Goal: Task Accomplishment & Management: Manage account settings

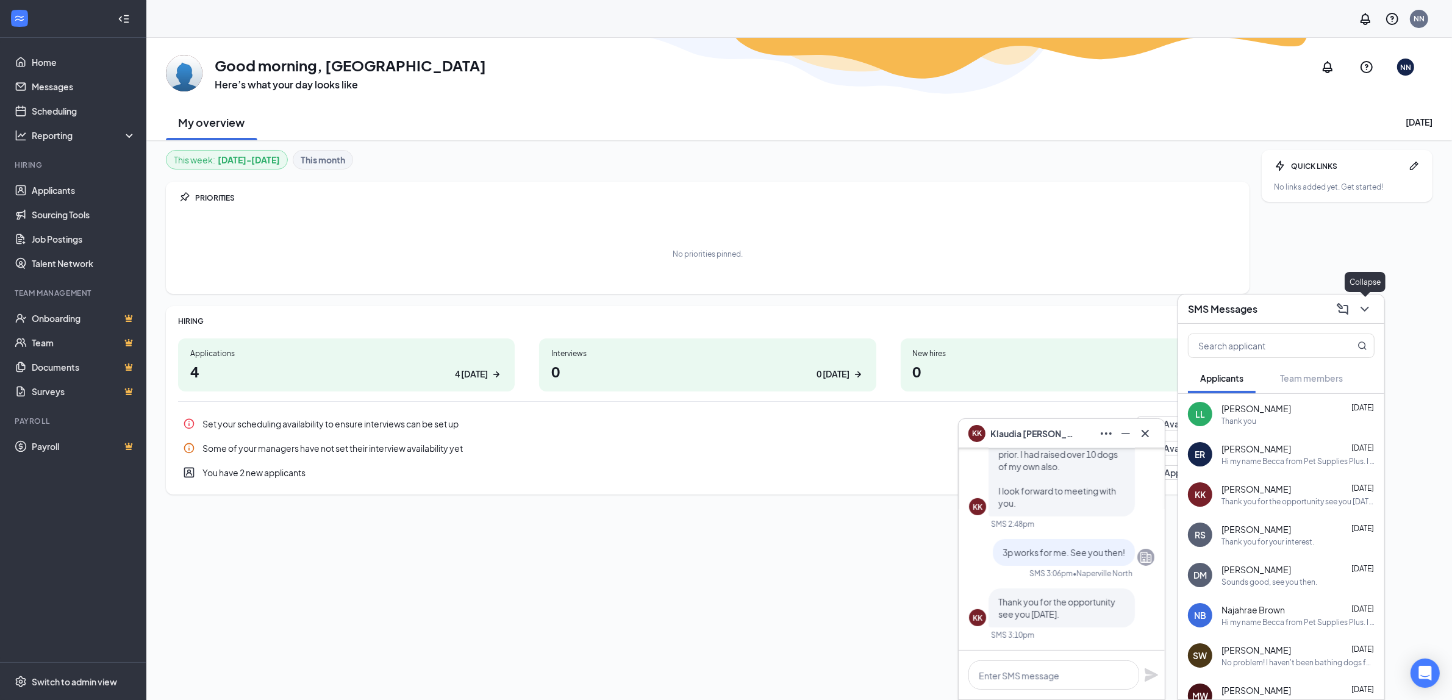
click at [1367, 309] on icon "ChevronDown" at bounding box center [1364, 309] width 8 height 5
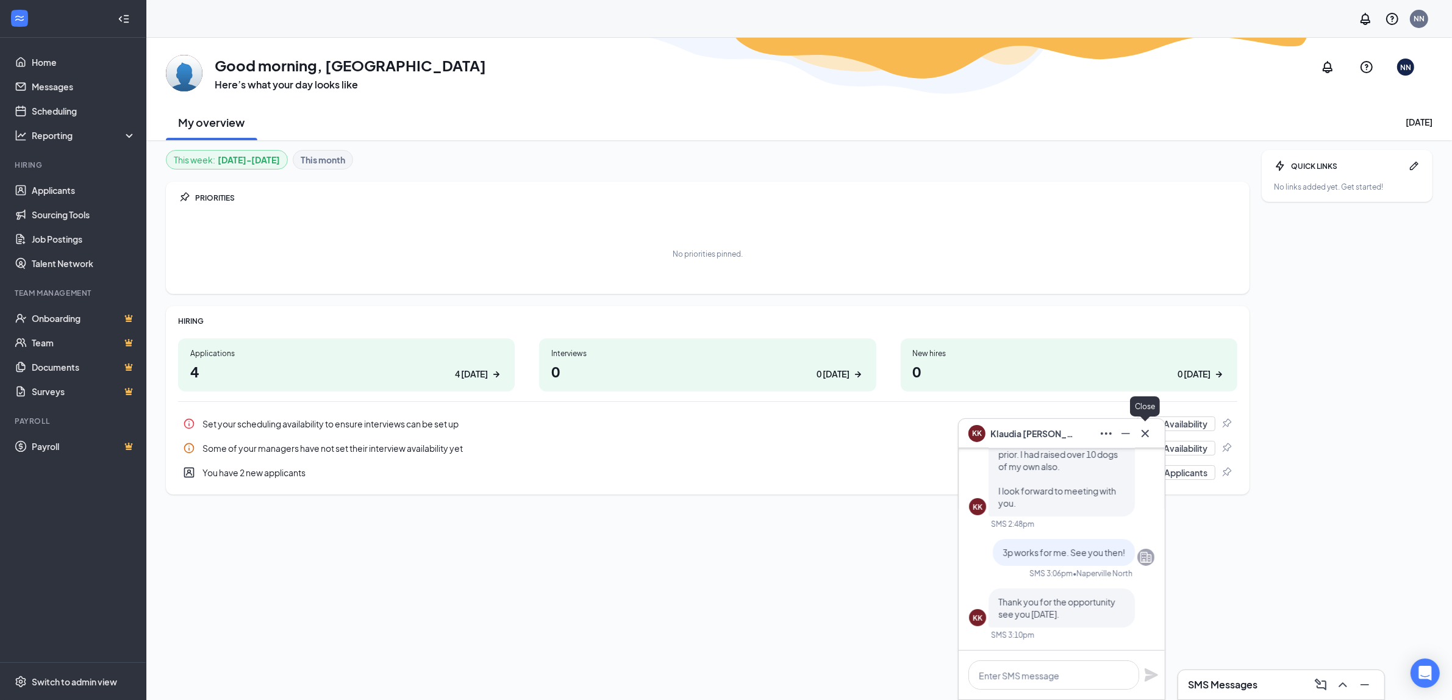
click at [1138, 442] on div at bounding box center [1145, 434] width 20 height 20
click at [1148, 430] on icon "Cross" at bounding box center [1145, 433] width 15 height 15
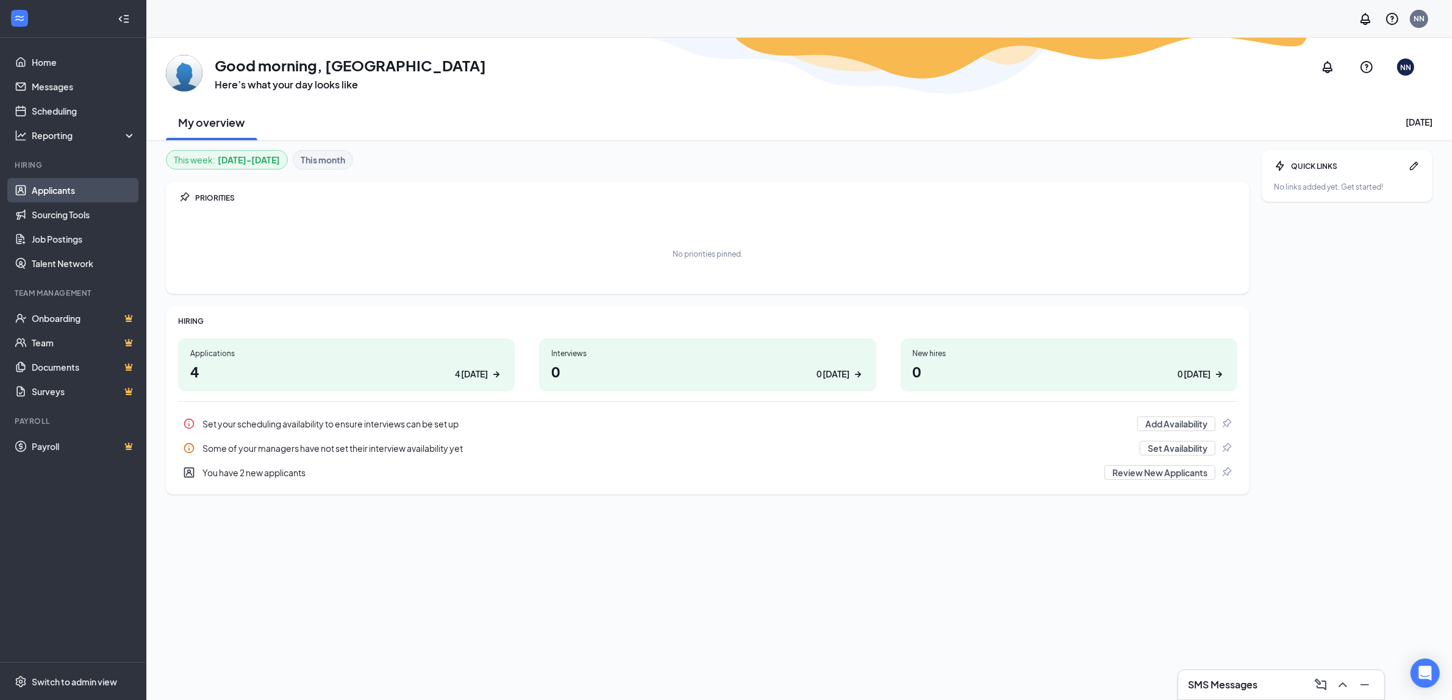
click at [71, 181] on link "Applicants" at bounding box center [84, 190] width 104 height 24
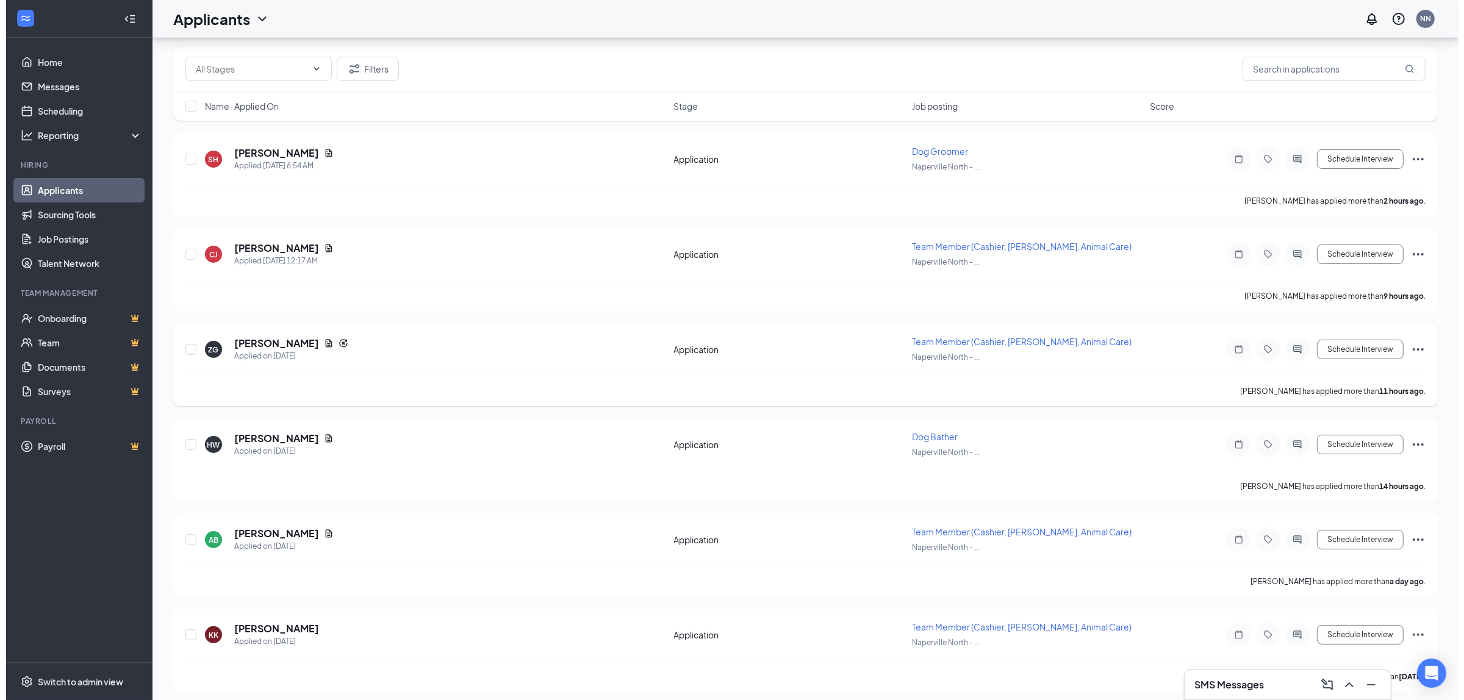
scroll to position [229, 0]
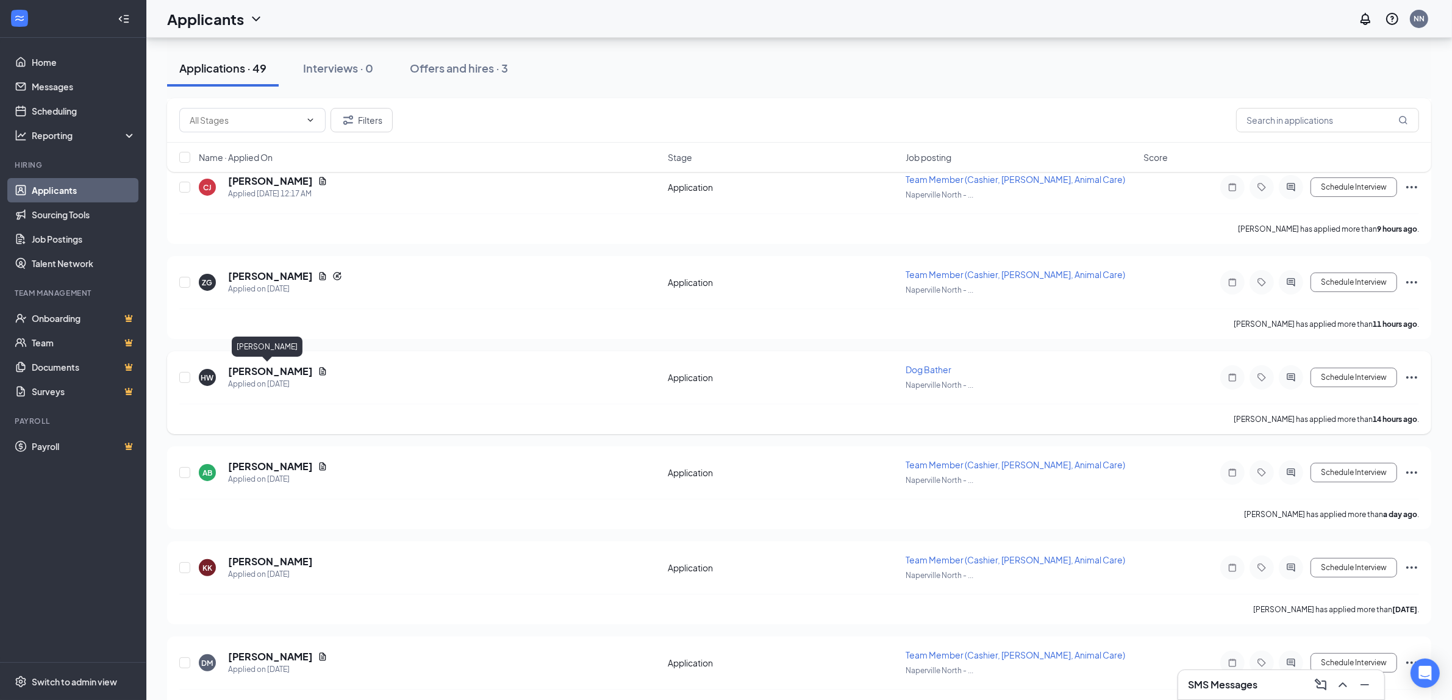
click at [276, 365] on h5 "[PERSON_NAME]" at bounding box center [270, 371] width 85 height 13
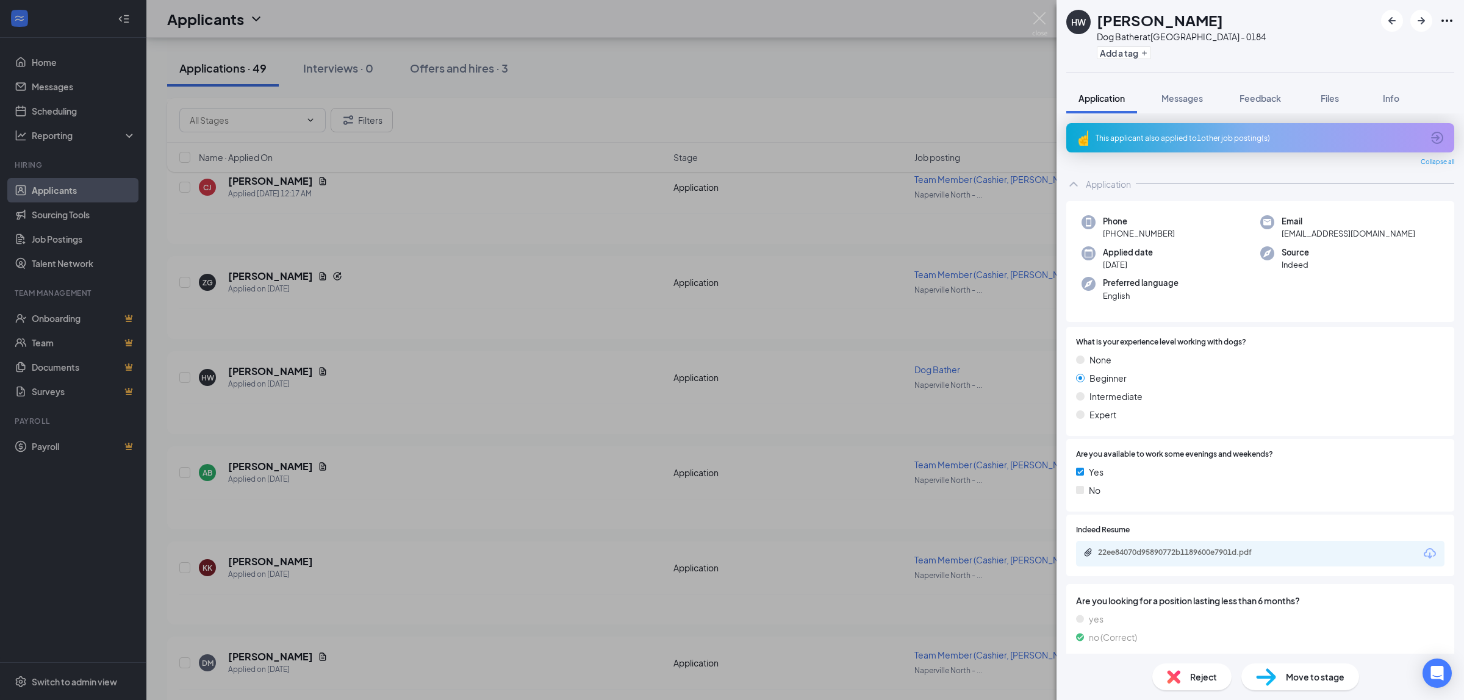
scroll to position [7, 0]
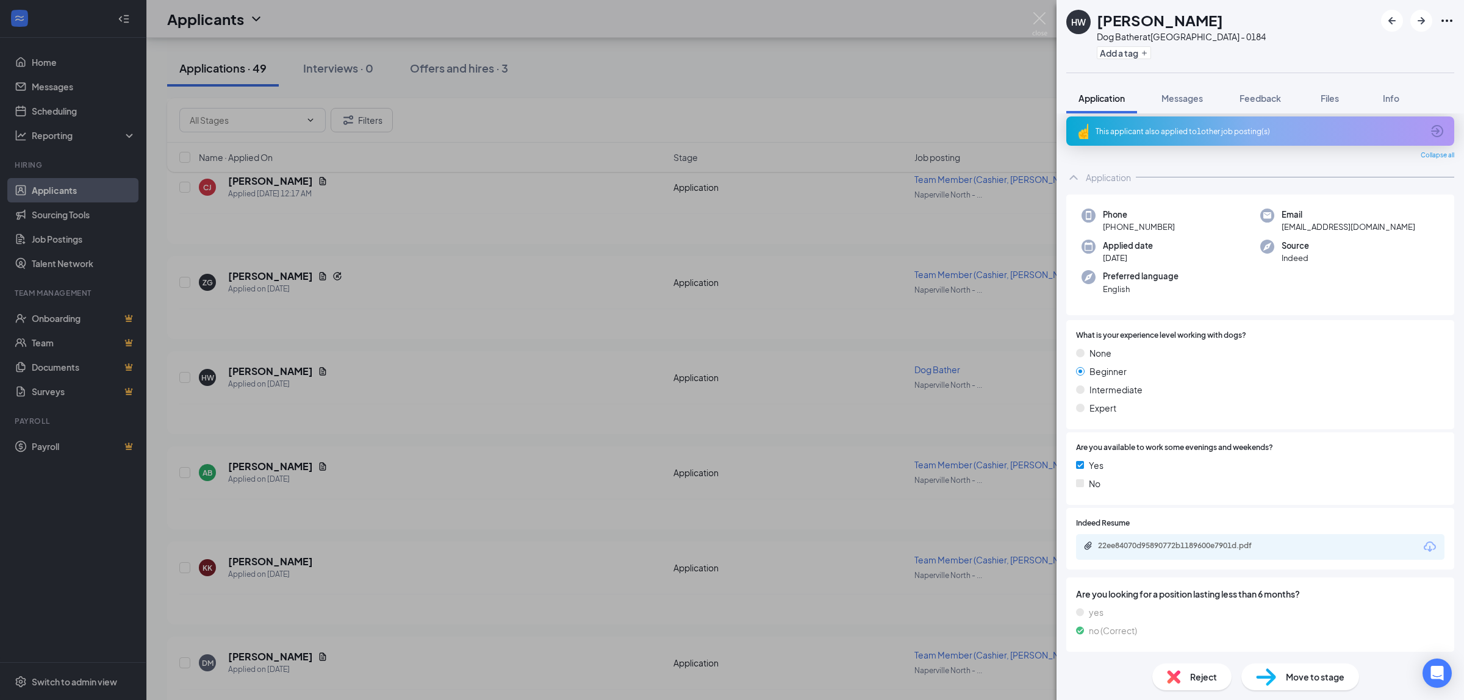
click at [1190, 123] on div "This applicant also applied to 1 other job posting(s)" at bounding box center [1260, 130] width 388 height 29
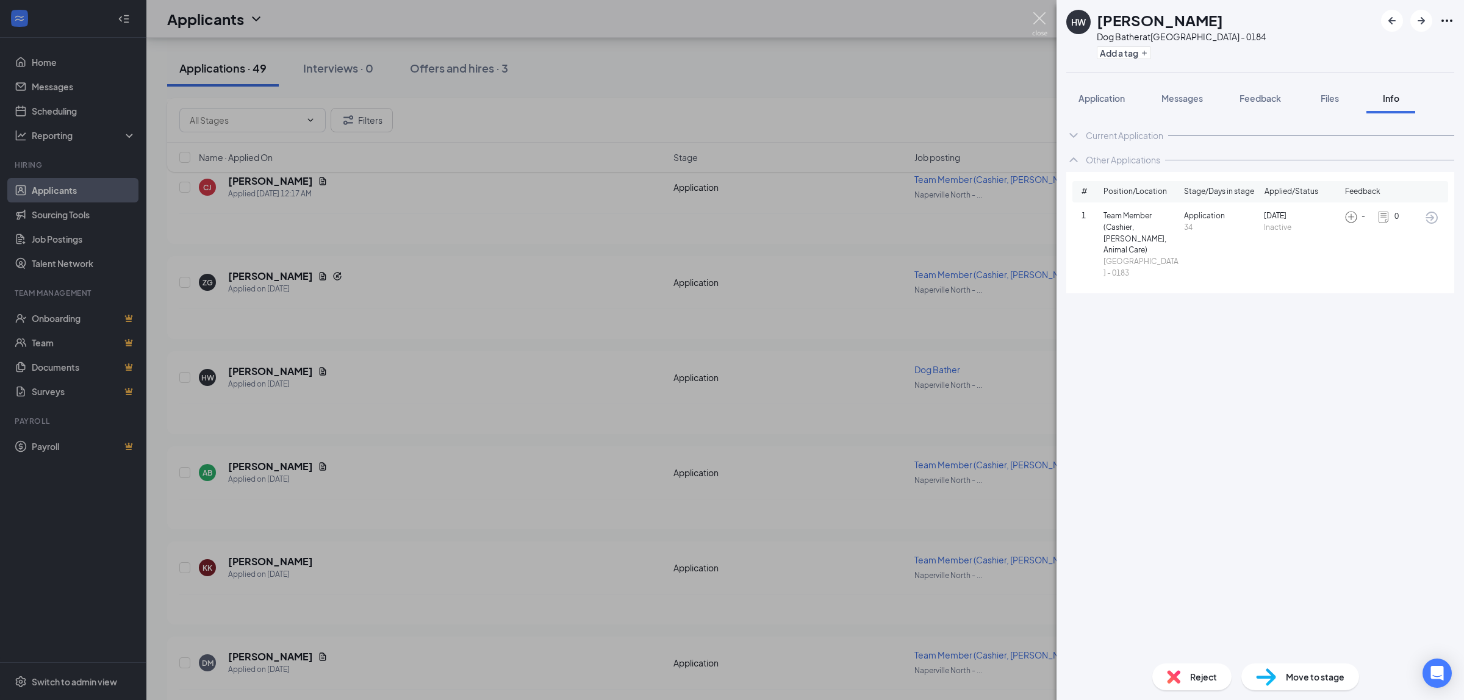
click at [1040, 23] on img at bounding box center [1039, 24] width 15 height 24
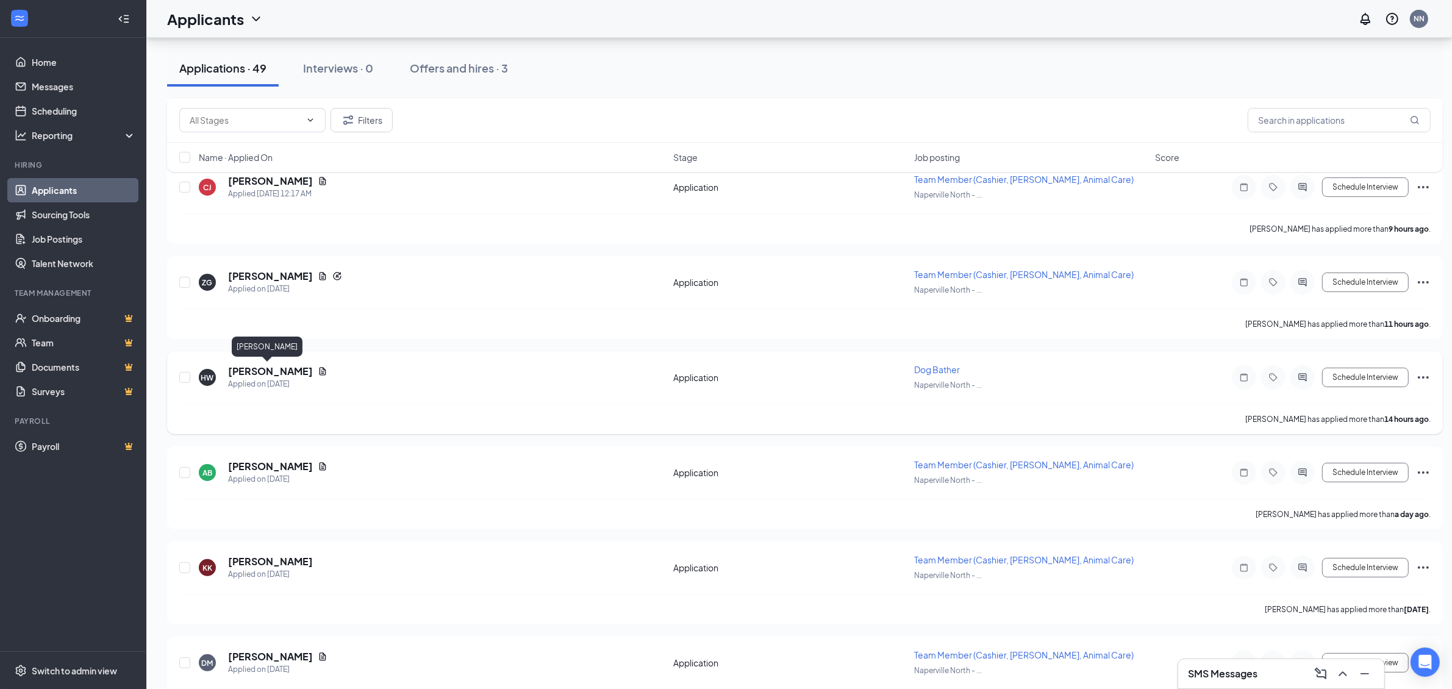
click at [265, 365] on h5 "[PERSON_NAME]" at bounding box center [270, 371] width 85 height 13
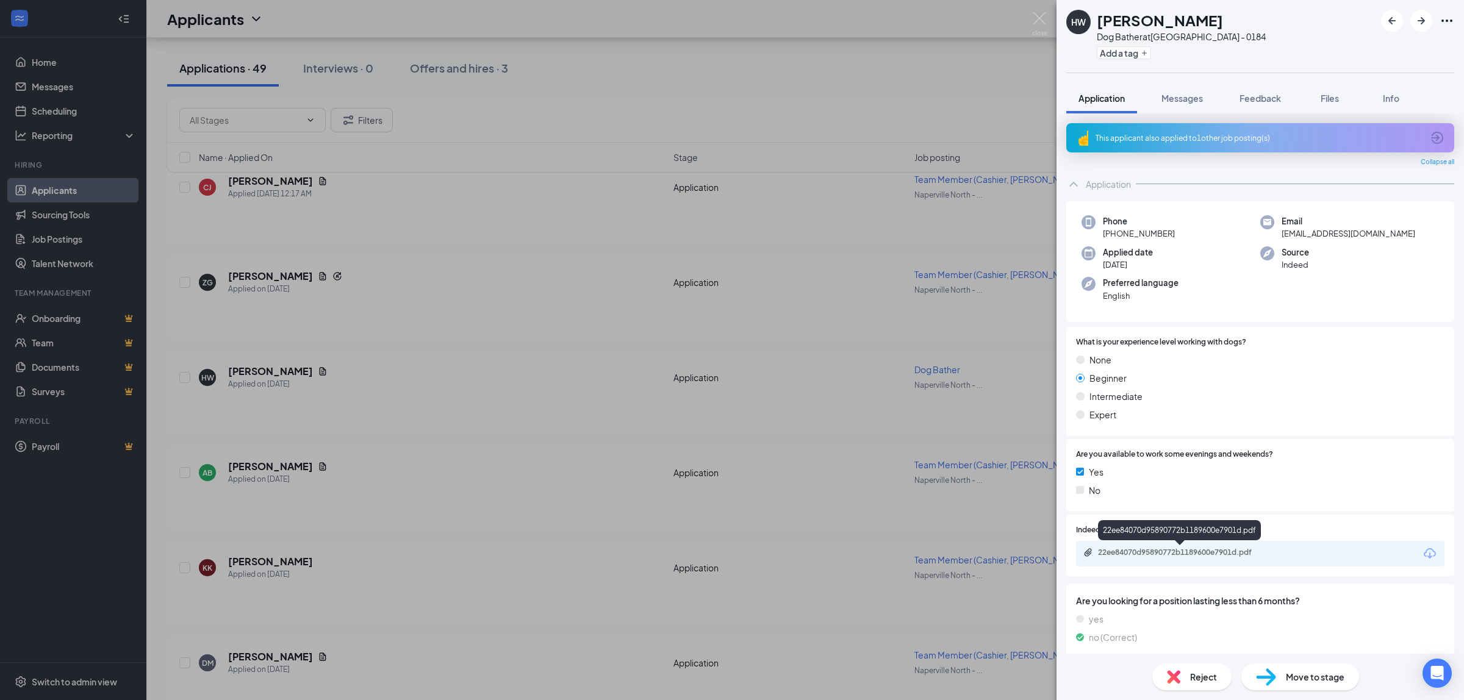
click at [1140, 551] on div "22ee84070d95890772b1189600e7901d.pdf" at bounding box center [1183, 553] width 171 height 10
click at [274, 277] on div "HW [PERSON_NAME] Dog Bather at [GEOGRAPHIC_DATA] - 0184 Add a tag Application M…" at bounding box center [732, 350] width 1464 height 700
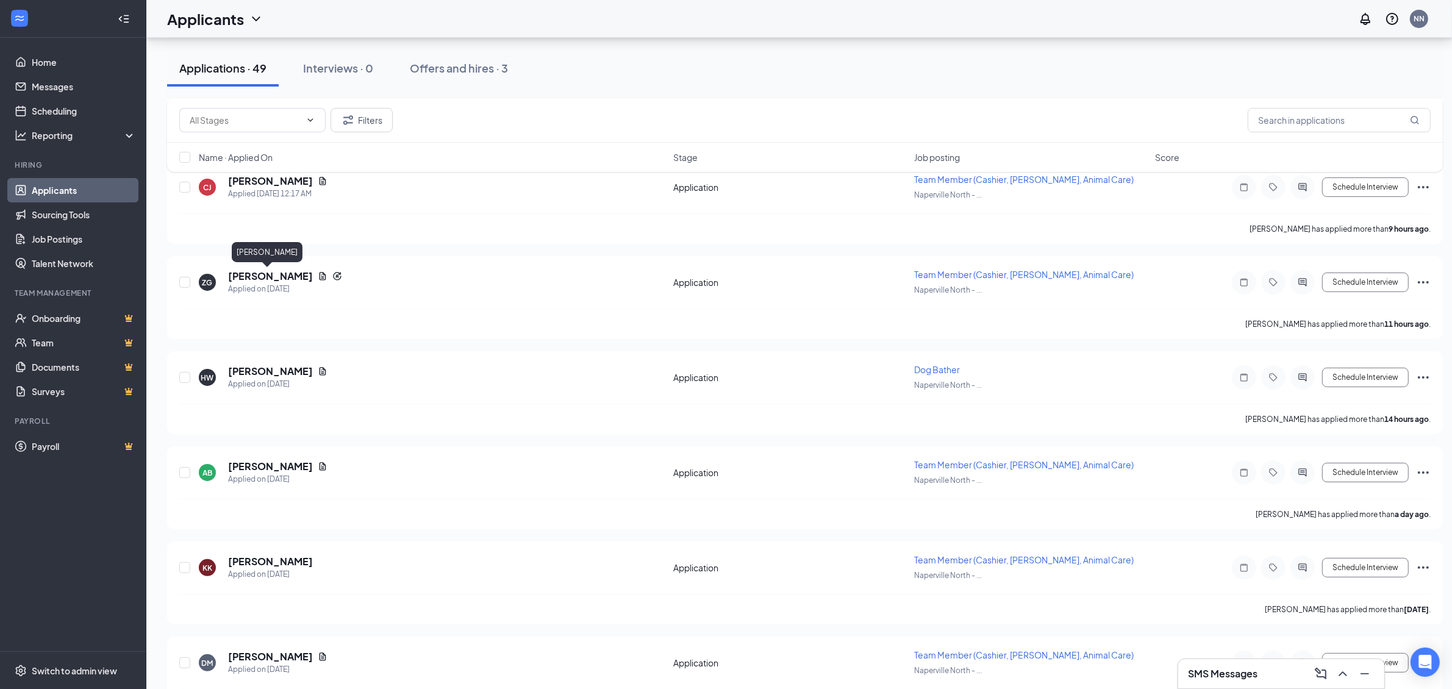
click at [274, 277] on h5 "[PERSON_NAME]" at bounding box center [270, 276] width 85 height 13
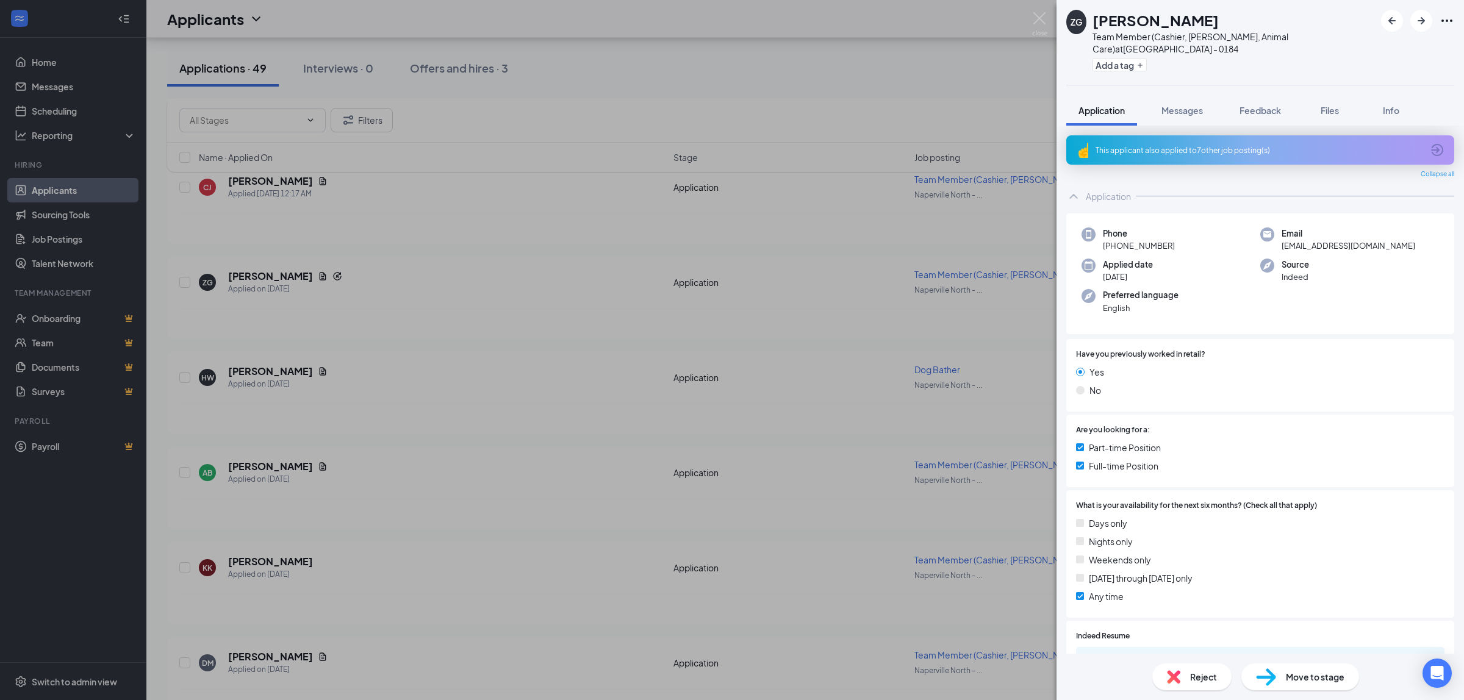
click at [1191, 159] on div "This applicant also applied to 7 other job posting(s)" at bounding box center [1260, 149] width 388 height 29
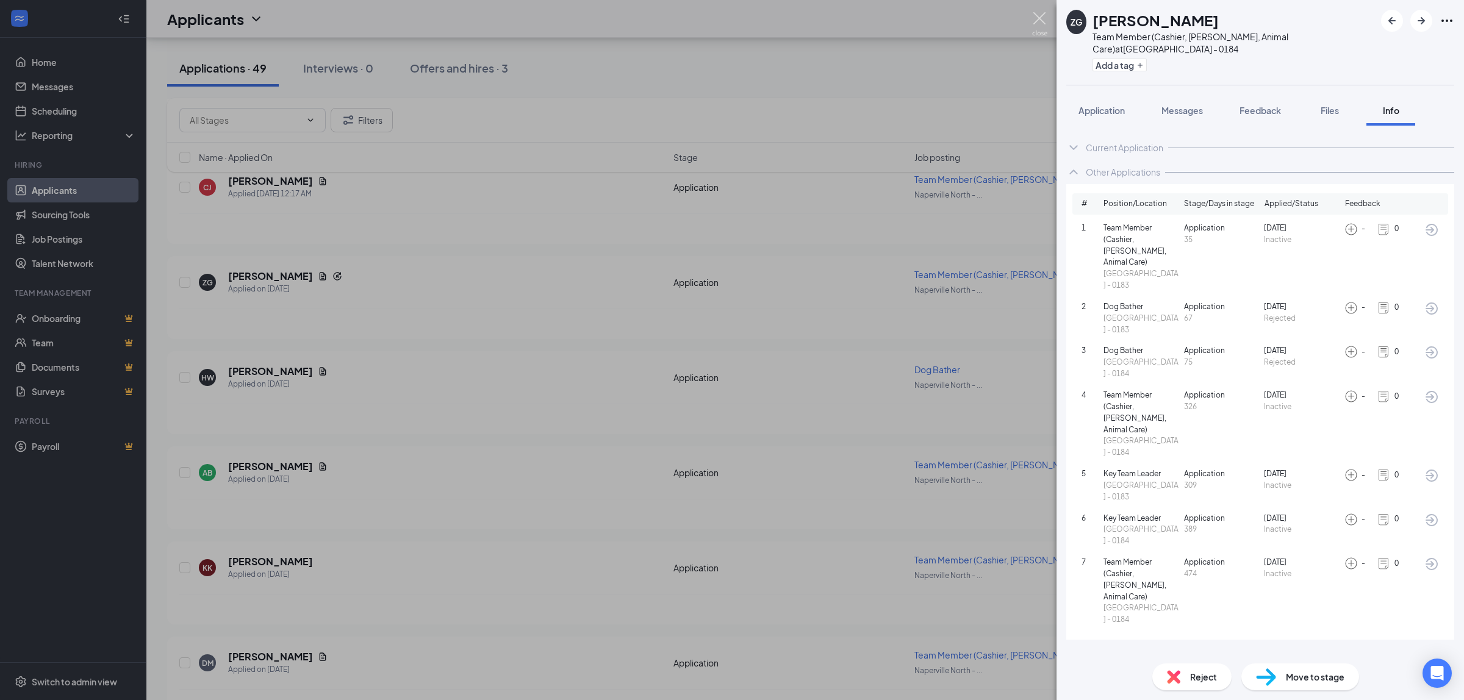
click at [1040, 20] on img at bounding box center [1039, 24] width 15 height 24
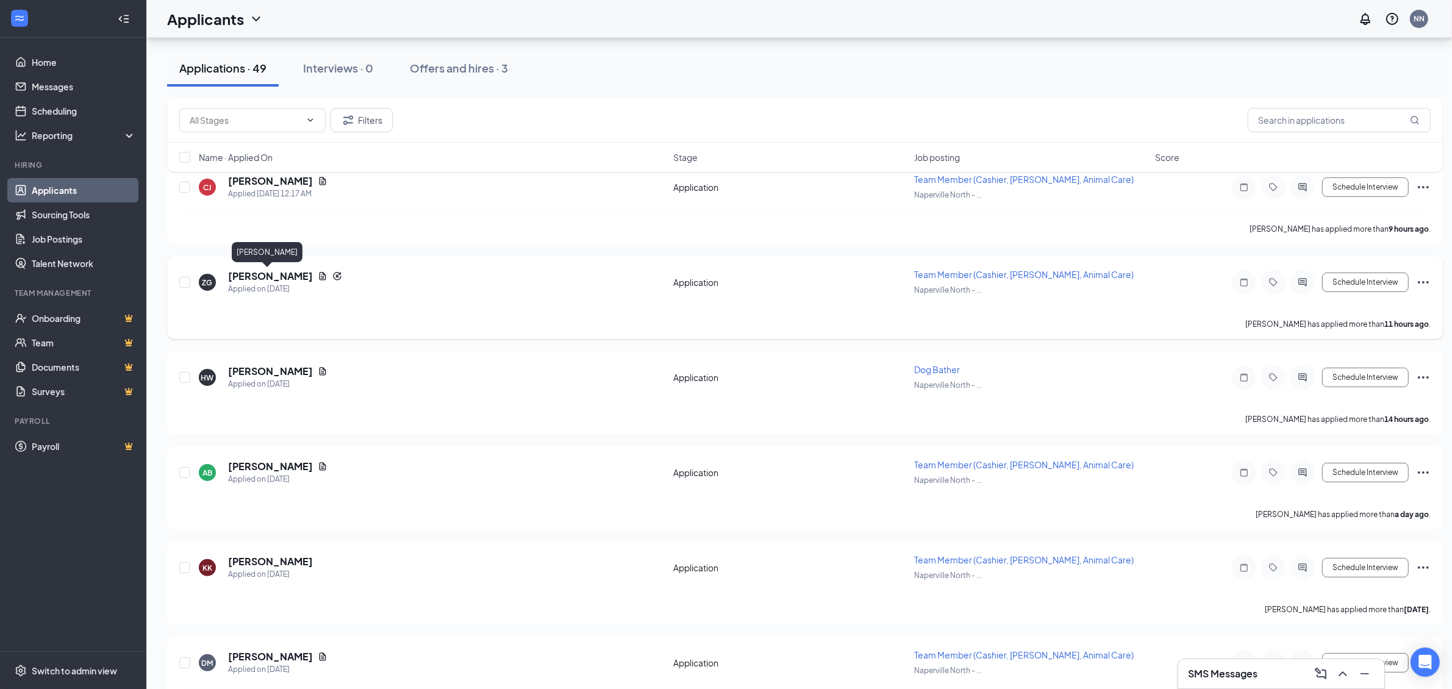
click at [287, 273] on h5 "[PERSON_NAME]" at bounding box center [270, 276] width 85 height 13
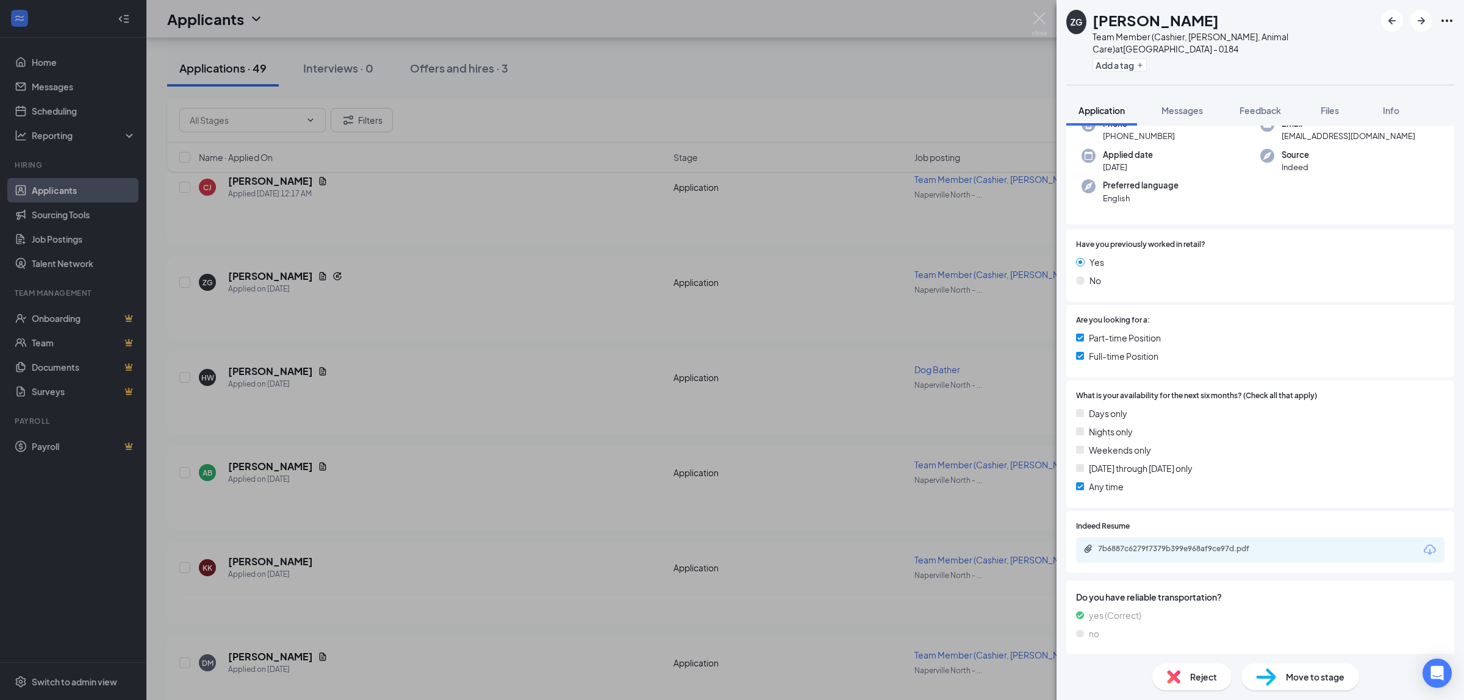
scroll to position [113, 0]
click at [1208, 541] on div "7b6887c6279f7379b399e968af9ce97d.pdf" at bounding box center [1183, 546] width 171 height 10
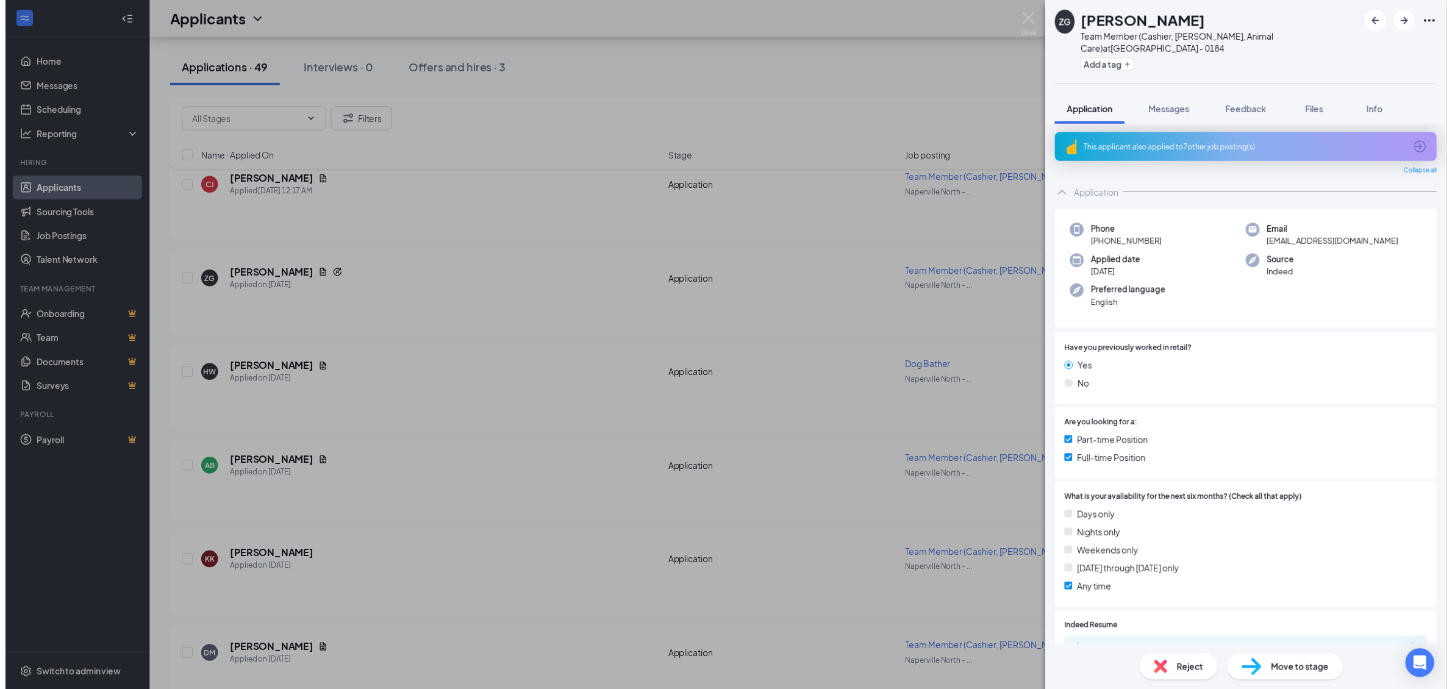
scroll to position [0, 0]
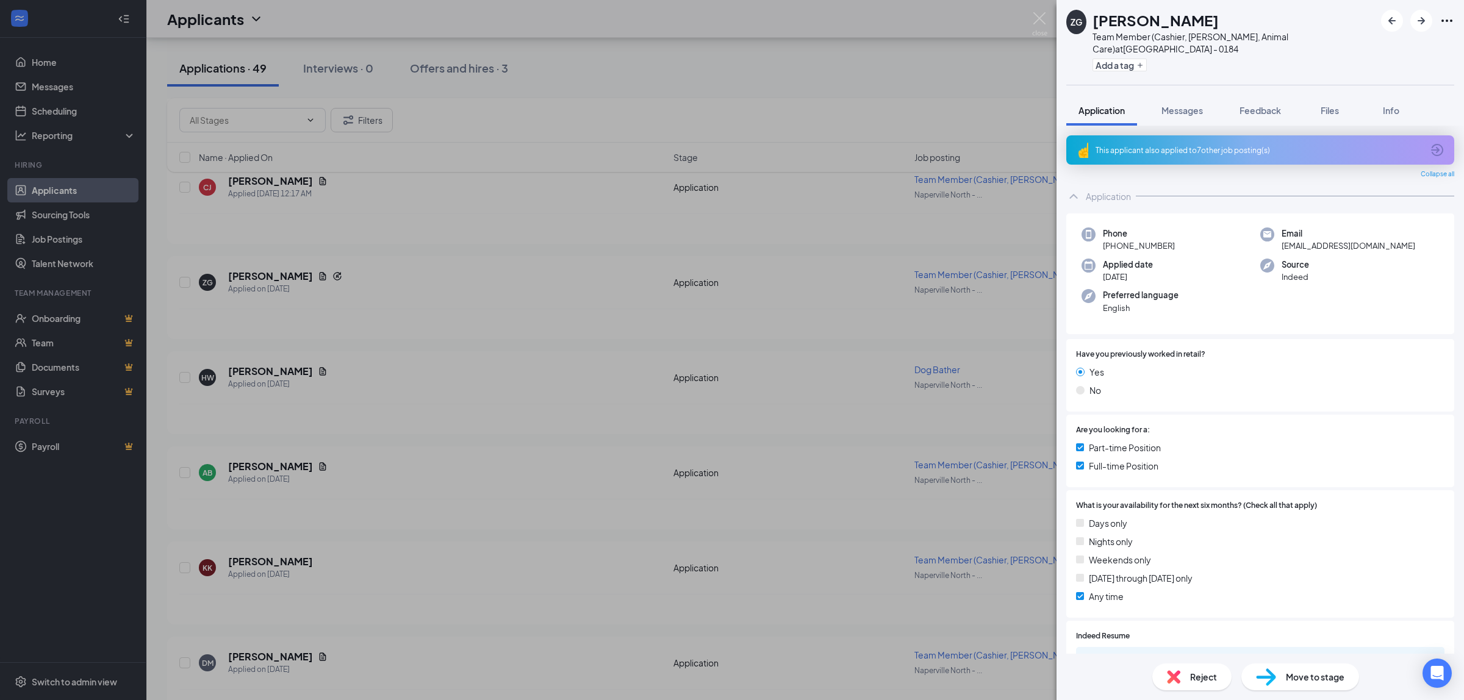
click at [1264, 148] on div "This applicant also applied to 7 other job posting(s)" at bounding box center [1258, 150] width 327 height 10
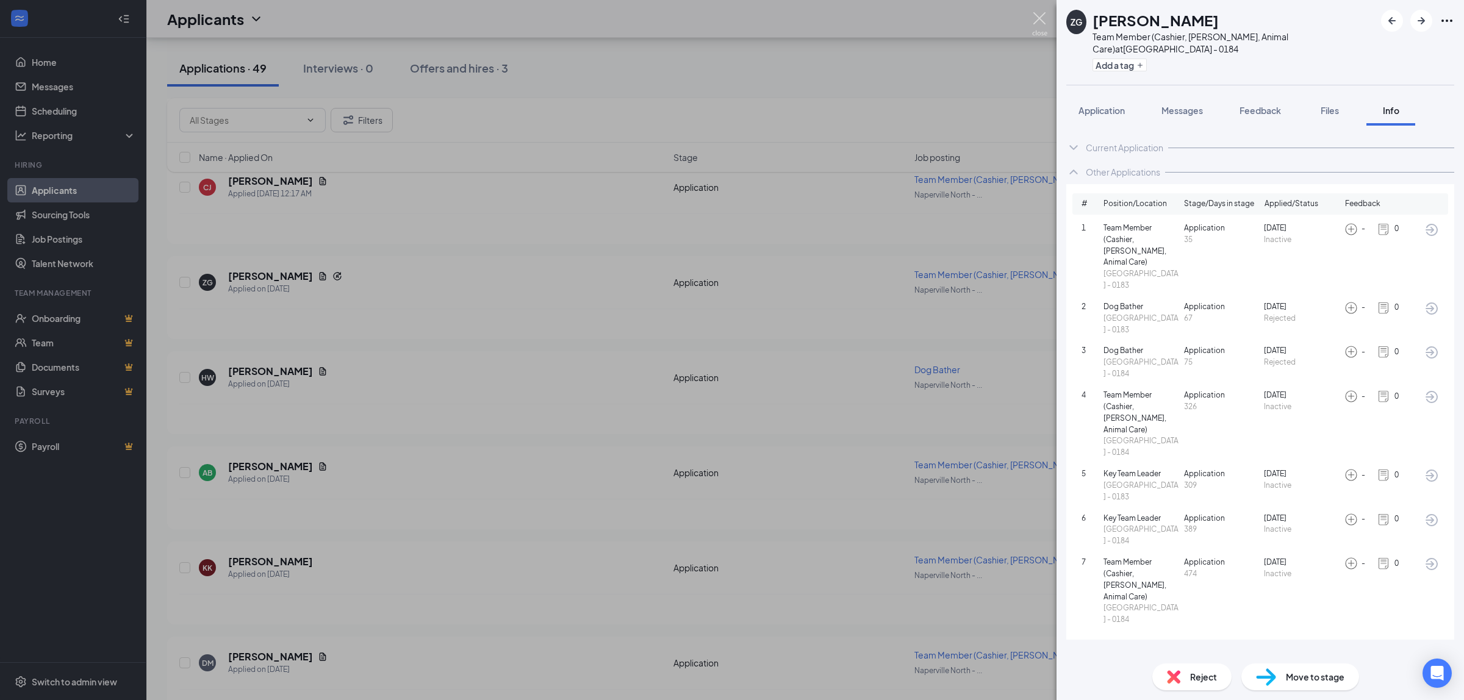
drag, startPoint x: 1040, startPoint y: 19, endPoint x: 1000, endPoint y: 11, distance: 40.4
click at [1040, 21] on img at bounding box center [1039, 24] width 15 height 24
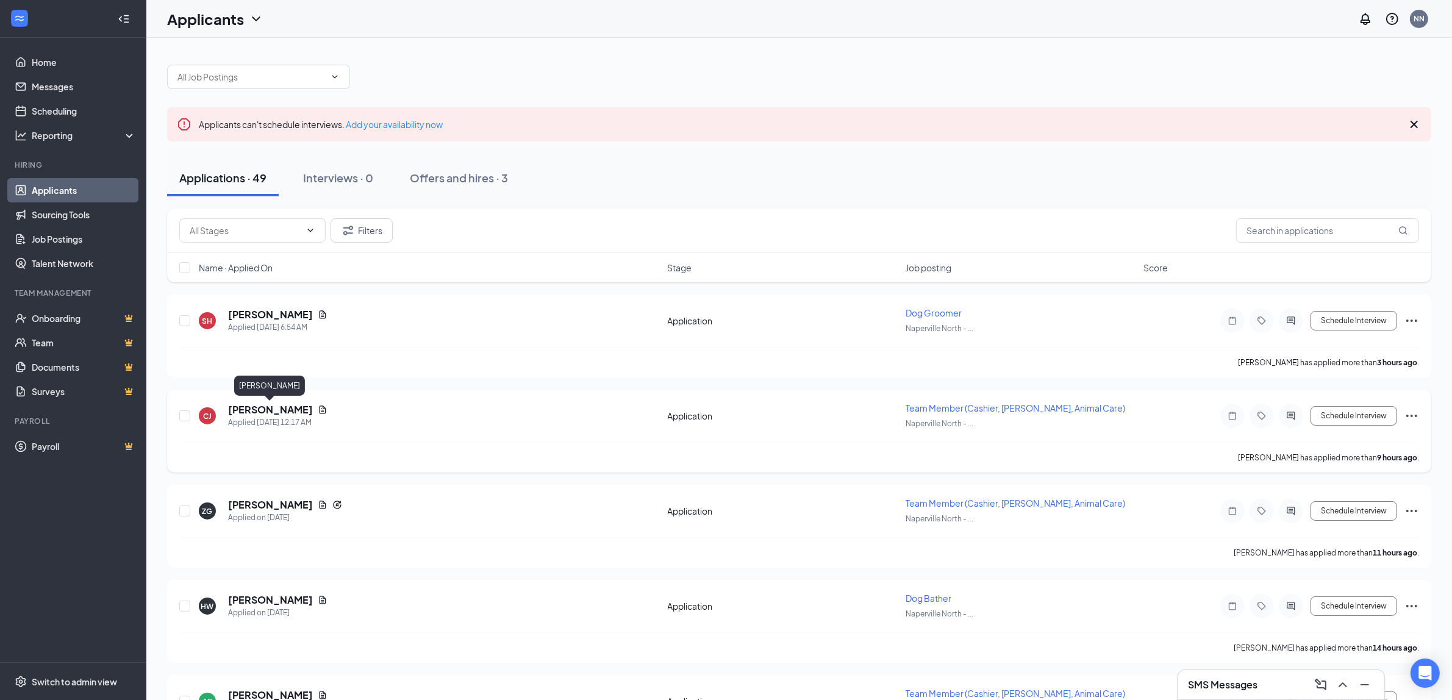
click at [266, 406] on h5 "[PERSON_NAME]" at bounding box center [270, 409] width 85 height 13
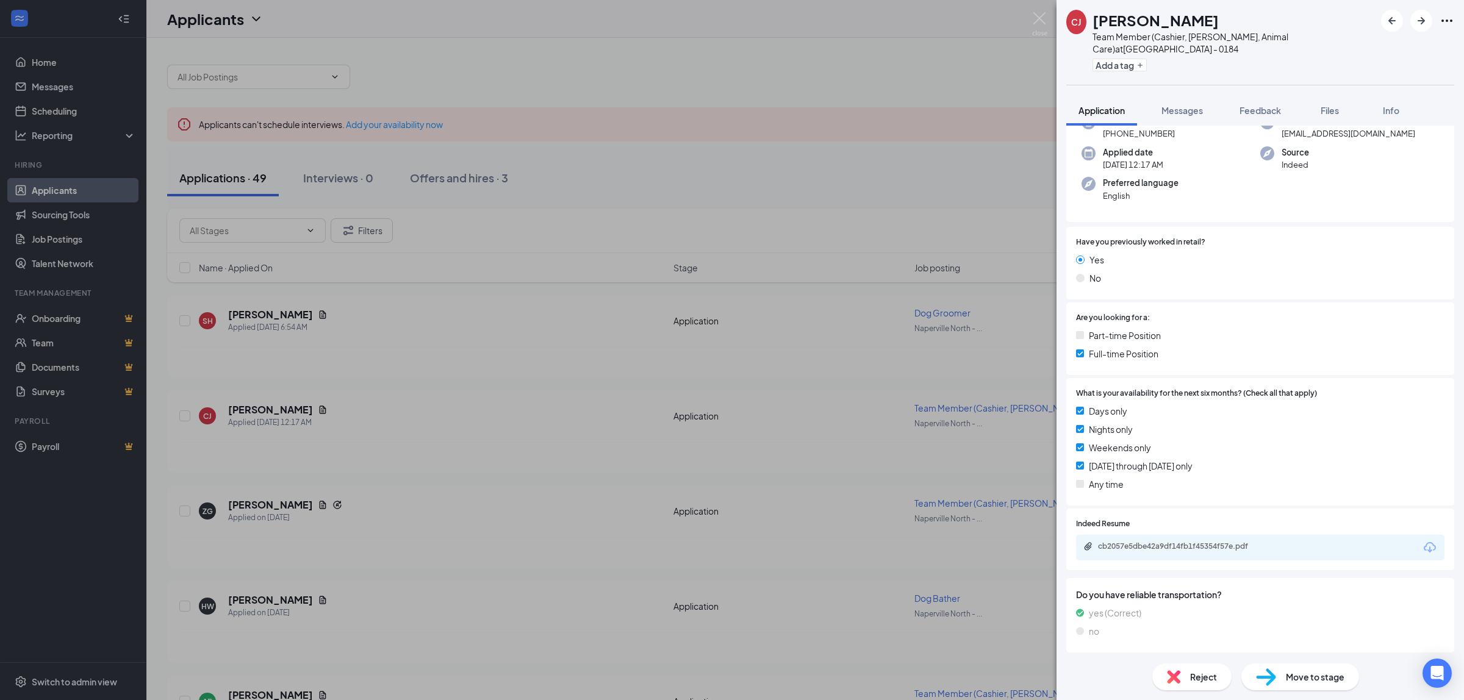
scroll to position [79, 0]
click at [1160, 543] on div "cb2057e5dbe42a9df14fb1f45354f57e.pdf" at bounding box center [1183, 545] width 171 height 10
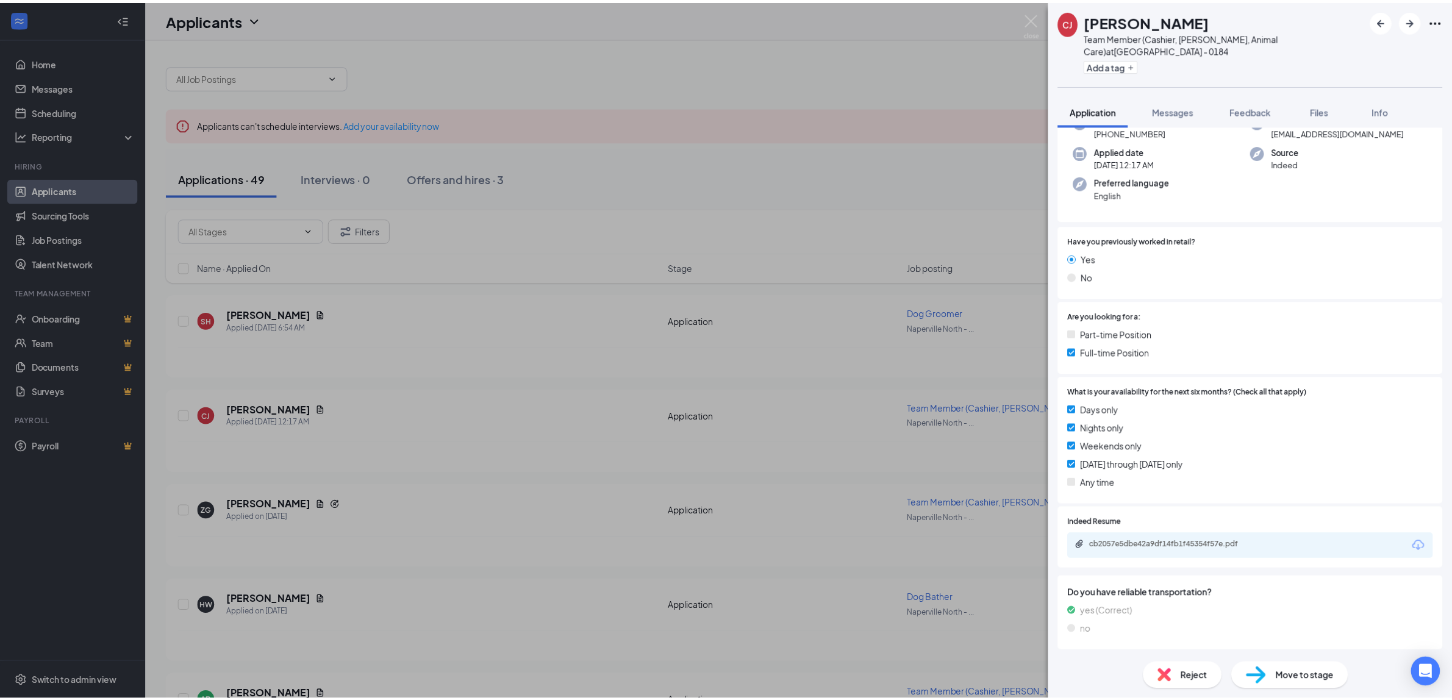
scroll to position [74, 0]
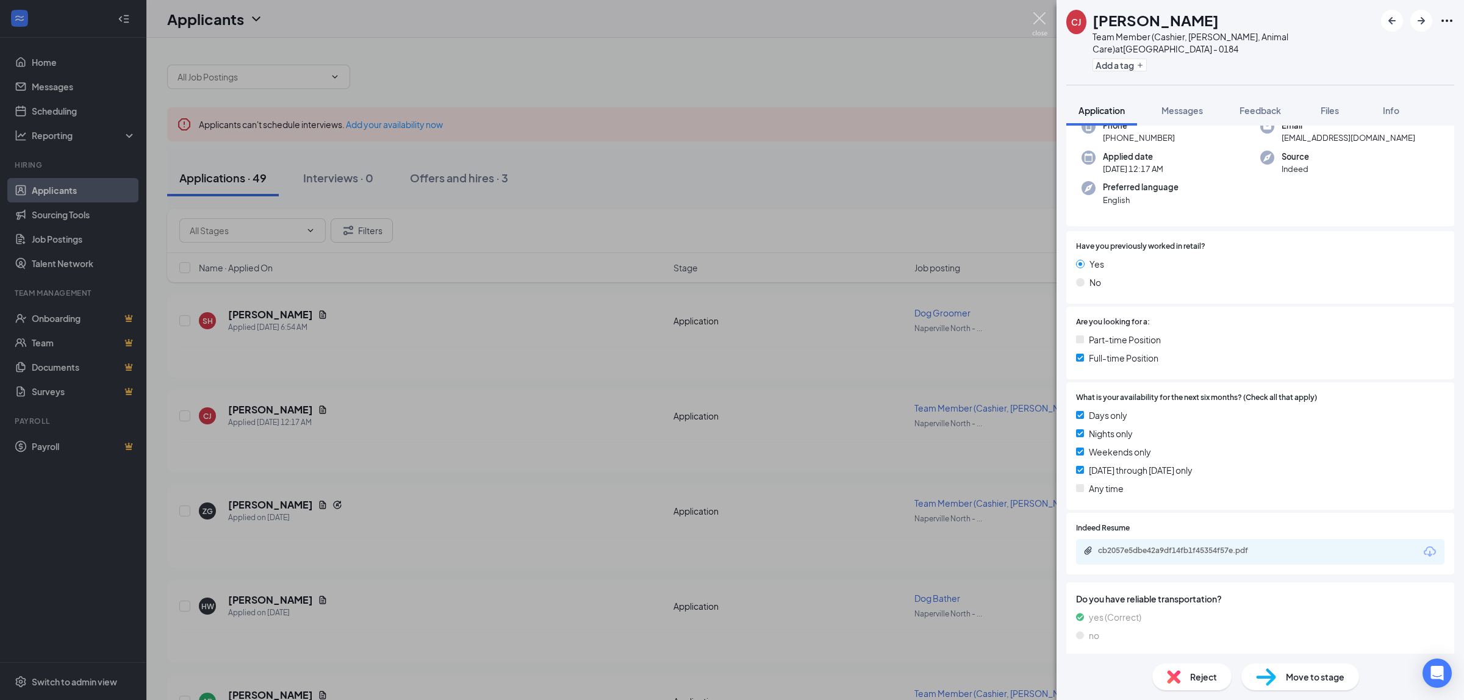
click at [1043, 13] on img at bounding box center [1039, 24] width 15 height 24
